Goal: Transaction & Acquisition: Purchase product/service

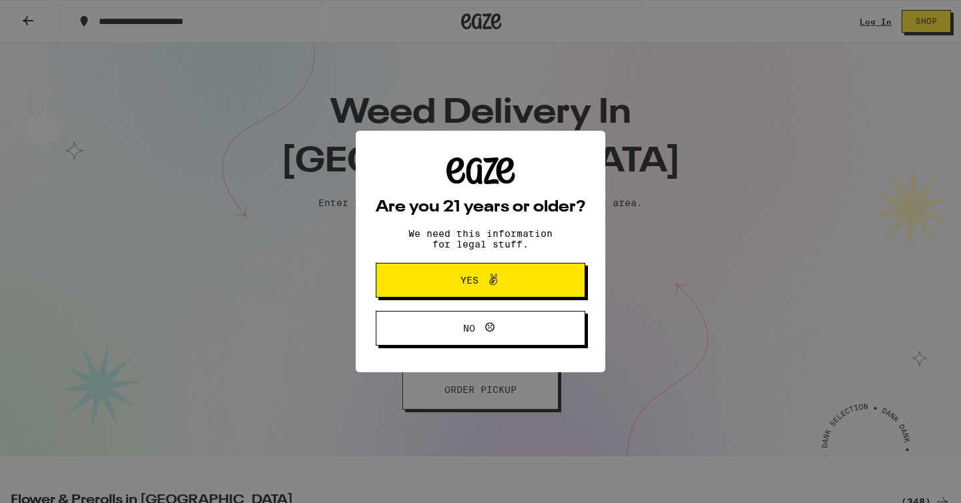
click at [514, 280] on span "Yes" at bounding box center [480, 280] width 101 height 17
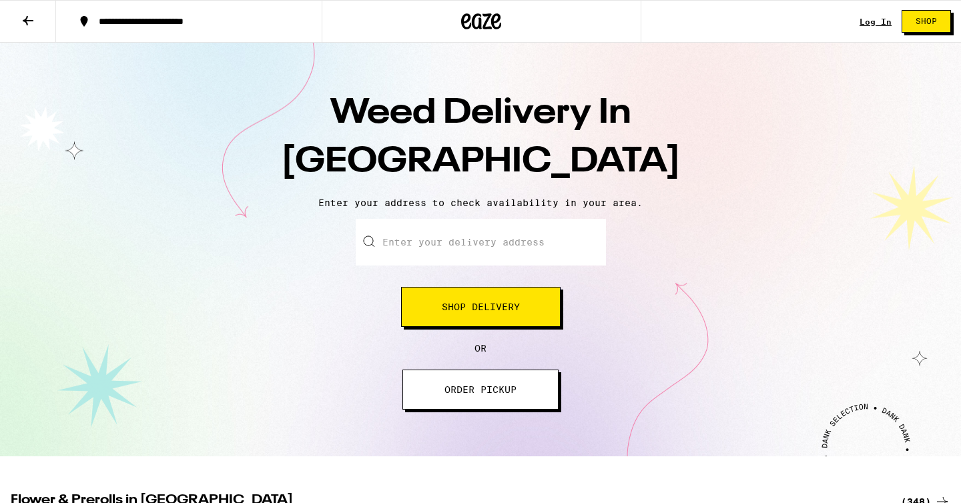
click at [934, 23] on span "Shop" at bounding box center [926, 21] width 21 height 8
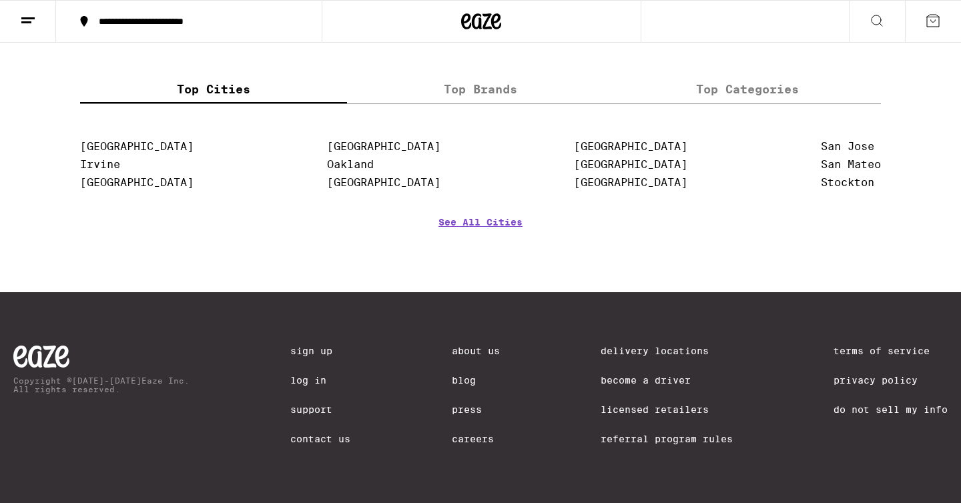
scroll to position [5722, 0]
click at [582, 171] on link "[GEOGRAPHIC_DATA]" at bounding box center [630, 164] width 113 height 13
